Goal: Information Seeking & Learning: Learn about a topic

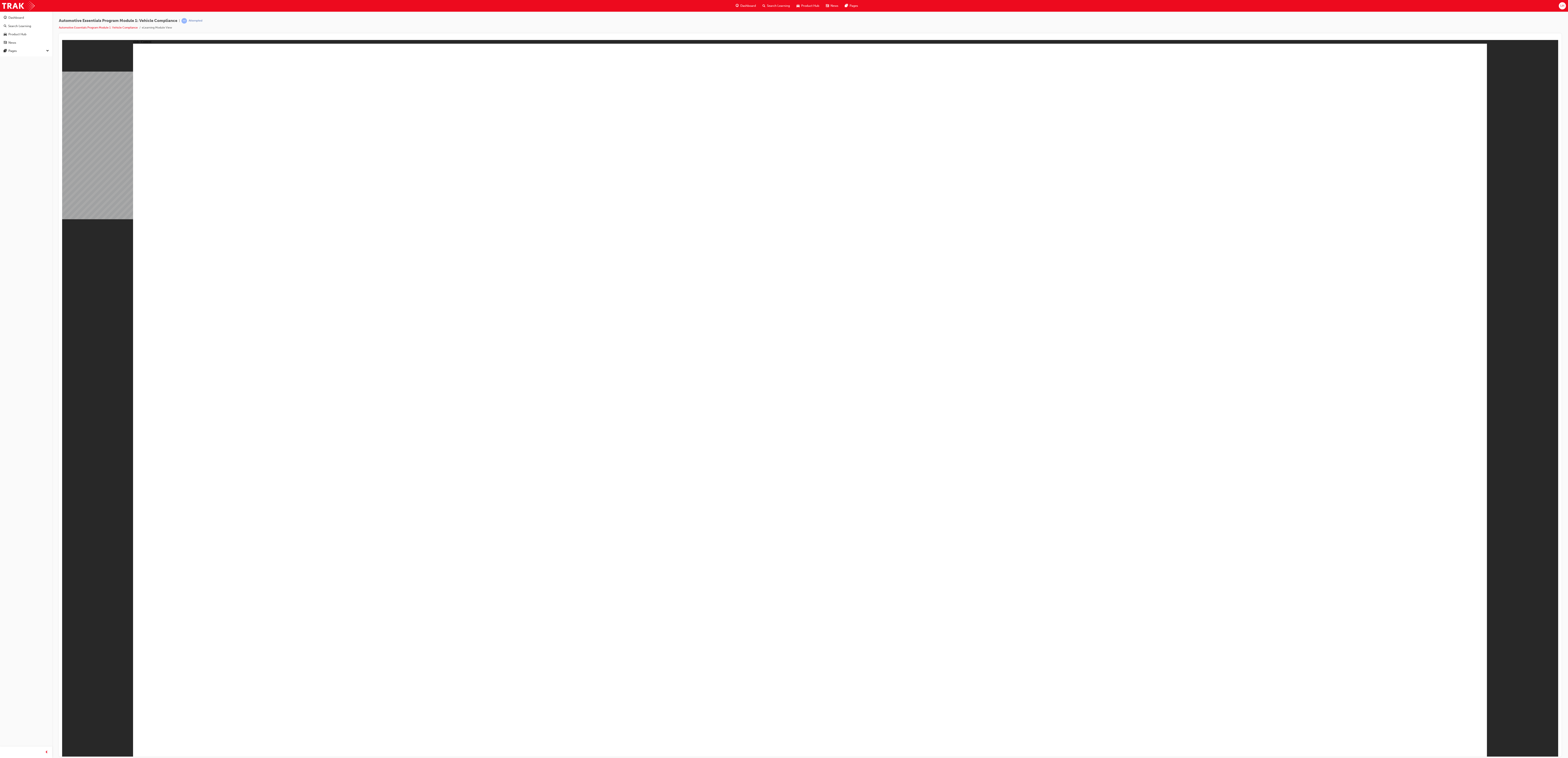
drag, startPoint x: 1089, startPoint y: 505, endPoint x: 1089, endPoint y: 508, distance: 3.0
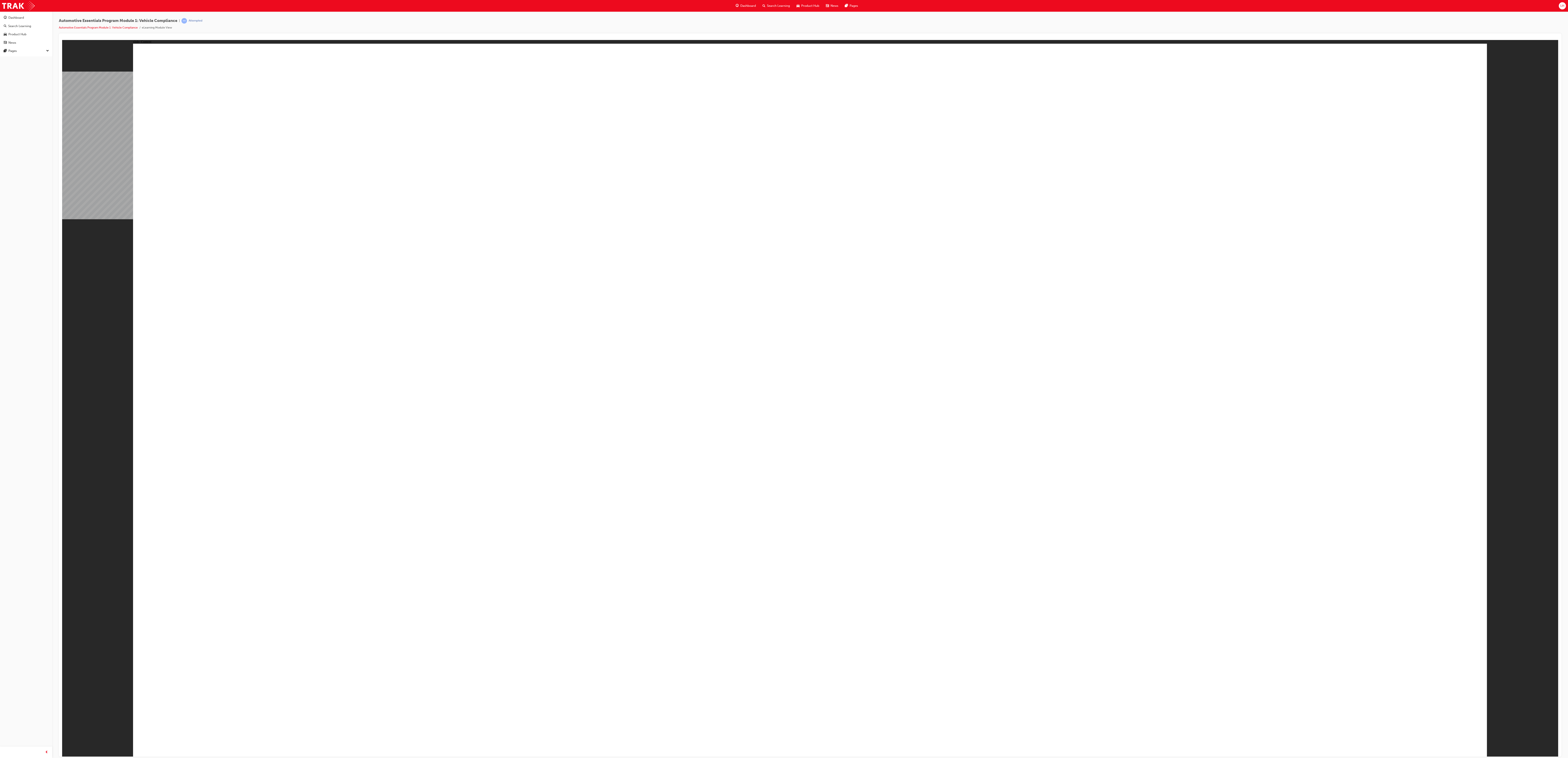
drag, startPoint x: 1299, startPoint y: 381, endPoint x: 1301, endPoint y: 382, distance: 2.2
drag, startPoint x: 1360, startPoint y: 370, endPoint x: 1361, endPoint y: 373, distance: 3.2
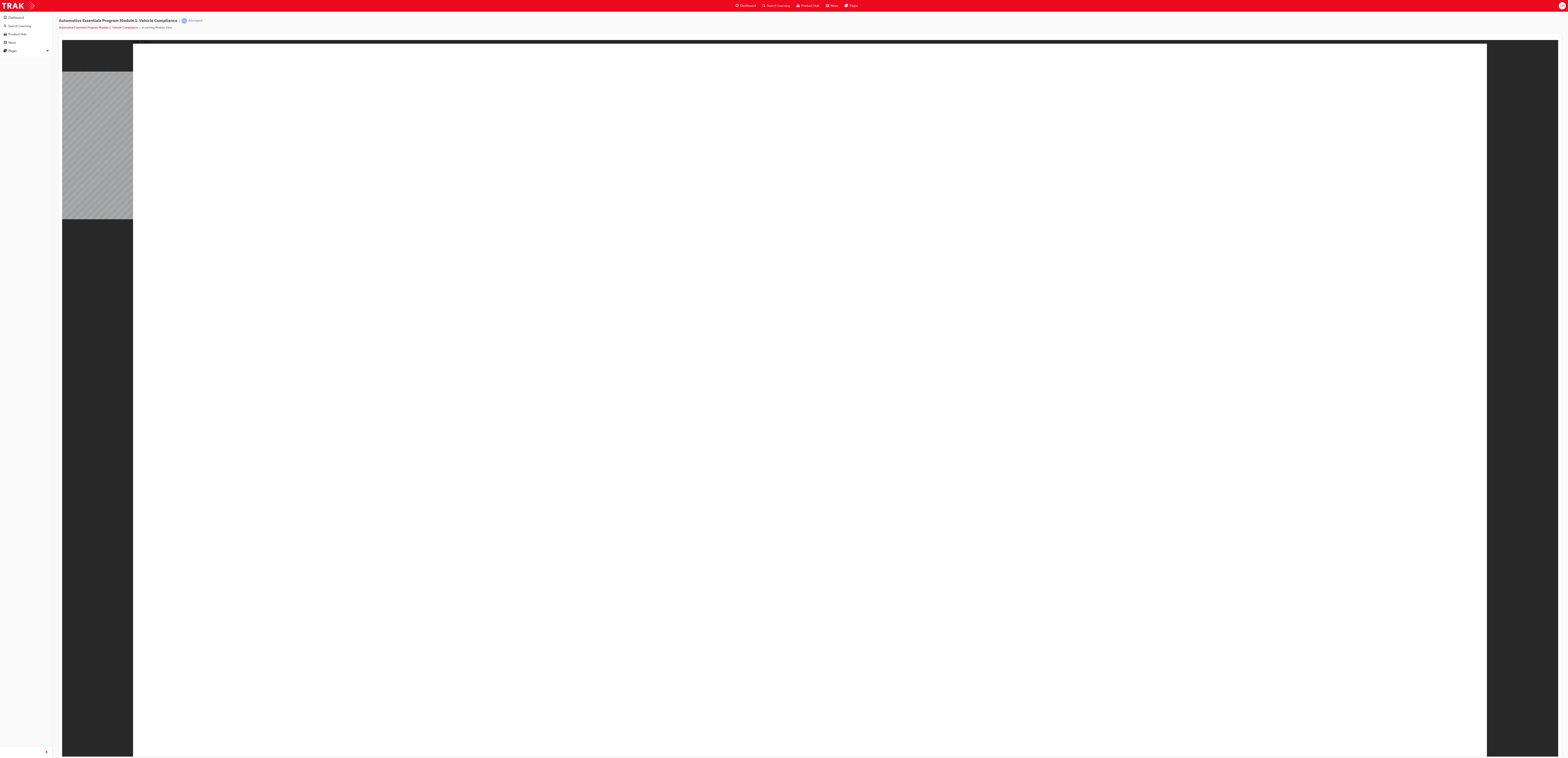
drag, startPoint x: 987, startPoint y: 349, endPoint x: 911, endPoint y: 451, distance: 127.2
